Goal: Task Accomplishment & Management: Manage account settings

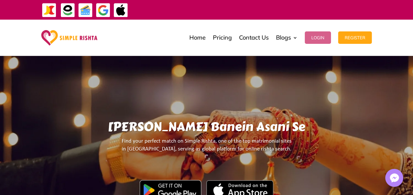
click at [316, 40] on button "Login" at bounding box center [318, 37] width 26 height 12
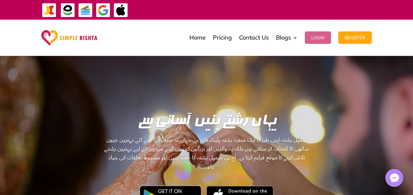
click at [314, 42] on button "Login" at bounding box center [318, 37] width 26 height 12
click at [316, 36] on button "Login" at bounding box center [318, 37] width 26 height 12
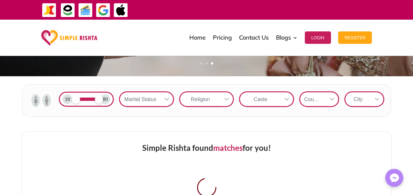
scroll to position [183, 0]
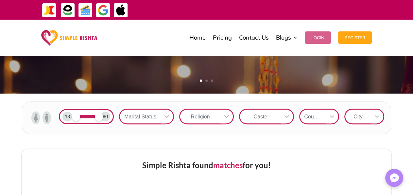
click at [319, 36] on button "Login" at bounding box center [318, 37] width 26 height 12
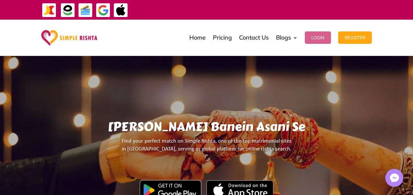
click at [312, 36] on button "Login" at bounding box center [318, 37] width 26 height 12
click at [317, 39] on button "Login" at bounding box center [318, 37] width 26 height 12
click at [319, 36] on button "Login" at bounding box center [318, 37] width 26 height 12
click at [322, 38] on button "Login" at bounding box center [318, 37] width 26 height 12
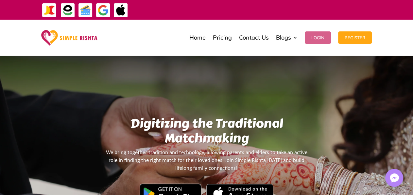
click at [316, 36] on button "Login" at bounding box center [318, 37] width 26 height 12
click at [318, 38] on button "Login" at bounding box center [318, 37] width 26 height 12
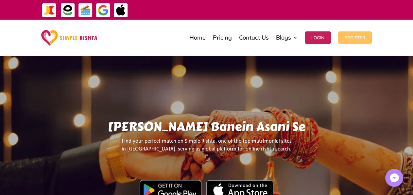
click at [348, 33] on button "Register" at bounding box center [355, 37] width 34 height 12
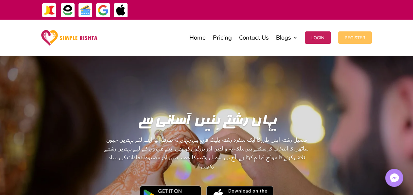
click at [345, 41] on button "Register" at bounding box center [355, 37] width 34 height 12
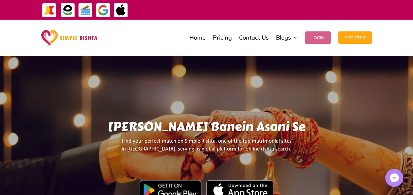
click at [318, 36] on button "Login" at bounding box center [318, 37] width 26 height 12
click at [319, 37] on button "Login" at bounding box center [318, 37] width 26 height 12
click at [321, 40] on button "Login" at bounding box center [318, 37] width 26 height 12
